Goal: Find contact information: Obtain details needed to contact an individual or organization

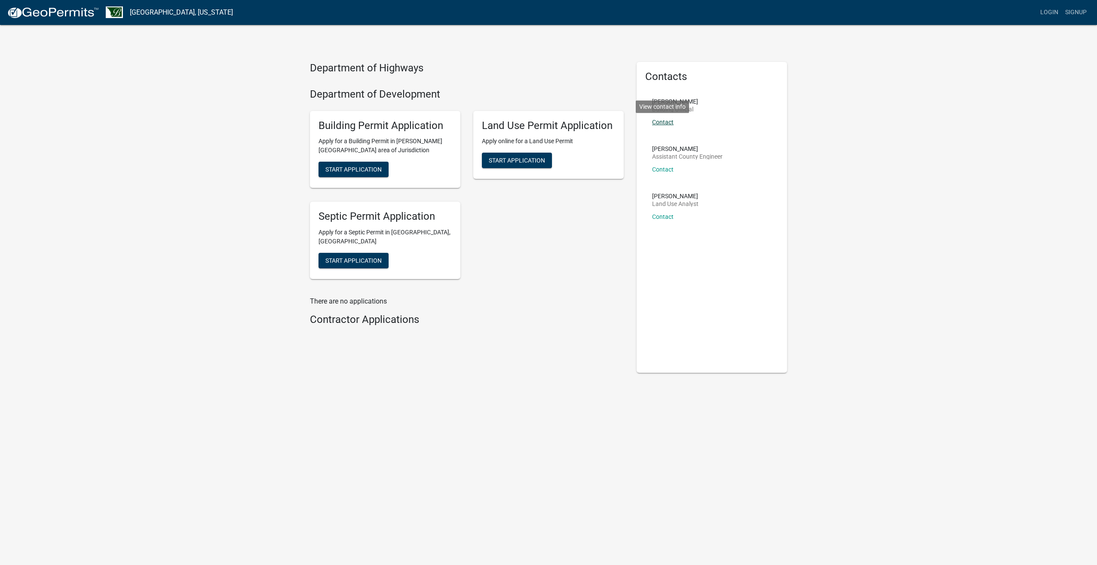
click at [669, 123] on link "Contact" at bounding box center [662, 122] width 21 height 7
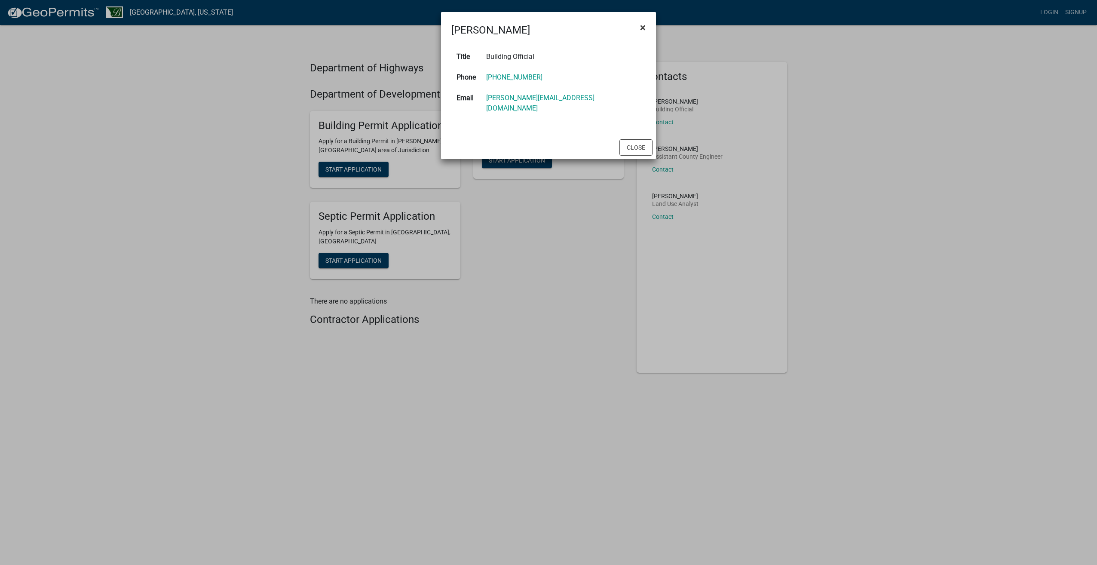
click at [643, 28] on span "×" at bounding box center [643, 27] width 6 height 12
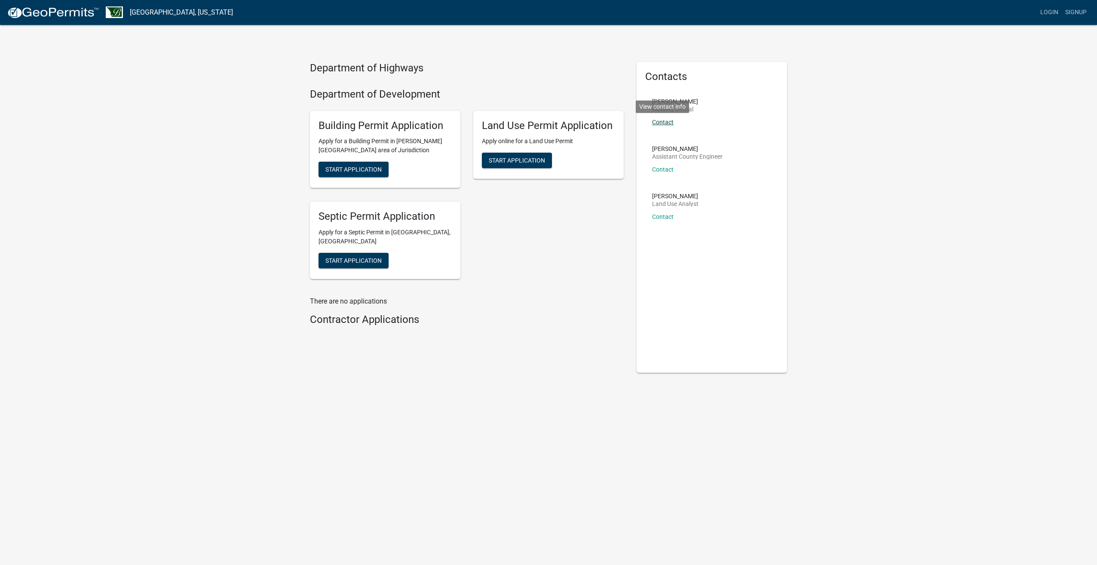
click at [660, 121] on link "Contact" at bounding box center [662, 122] width 21 height 7
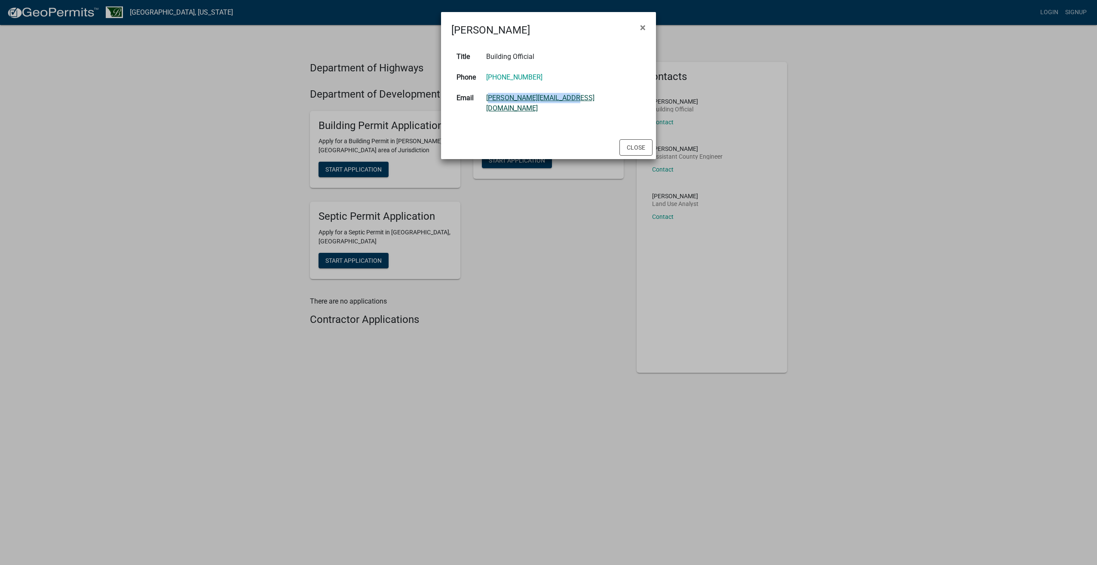
drag, startPoint x: 561, startPoint y: 99, endPoint x: 506, endPoint y: 98, distance: 55.4
click at [506, 98] on td "[PERSON_NAME][EMAIL_ADDRESS][DOMAIN_NAME]" at bounding box center [563, 103] width 165 height 31
